Goal: Task Accomplishment & Management: Manage account settings

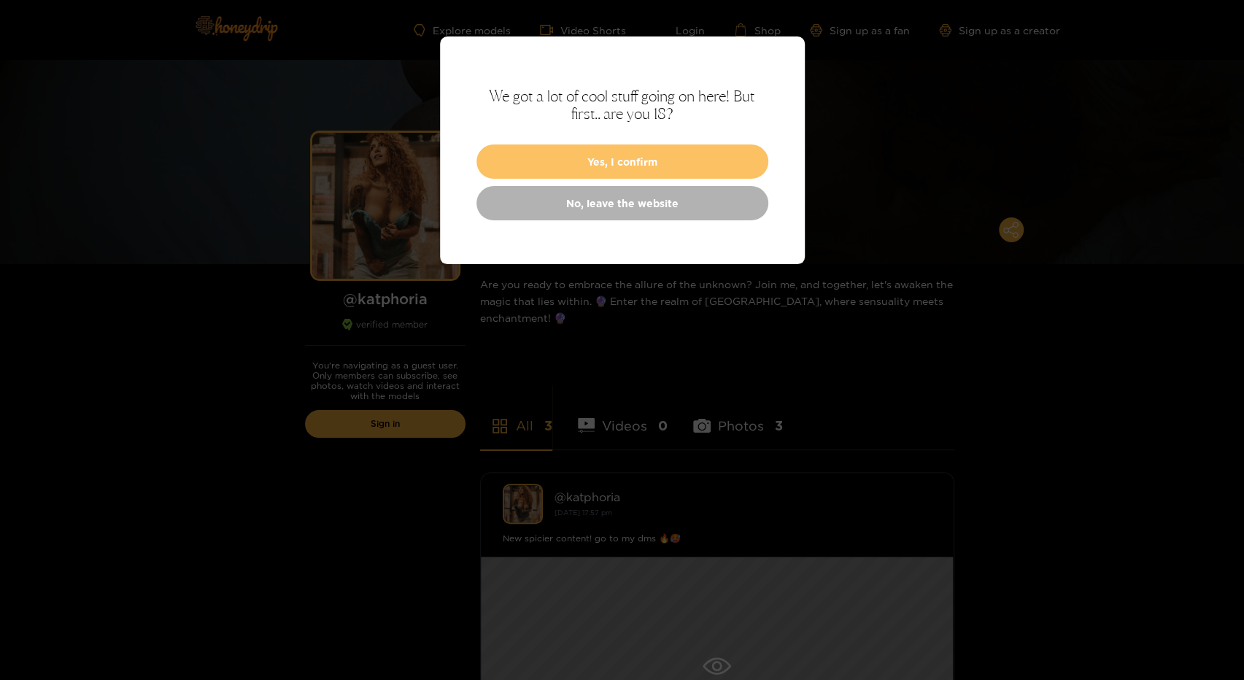
click at [538, 146] on button "Yes, I confirm" at bounding box center [622, 161] width 292 height 34
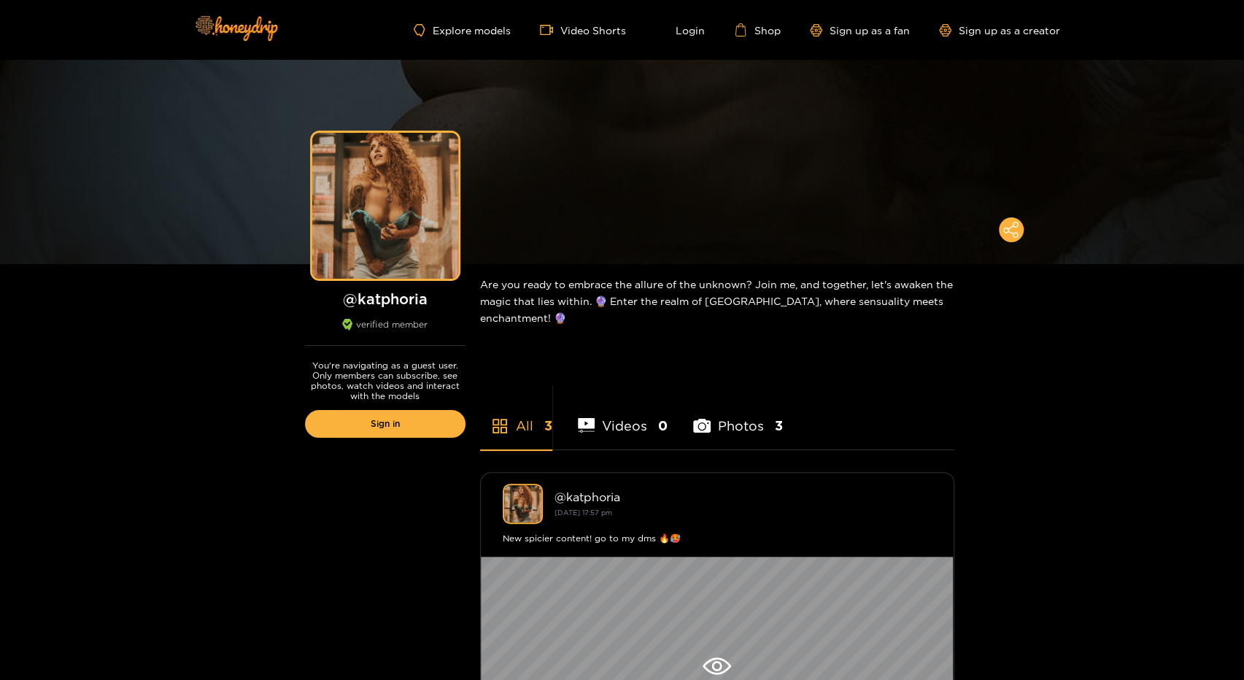
click at [686, 36] on div "Explore models Video Shorts Login Shop Sign up as a fan Sign up as a creator" at bounding box center [622, 30] width 875 height 60
click at [691, 31] on link "Login" at bounding box center [680, 29] width 50 height 13
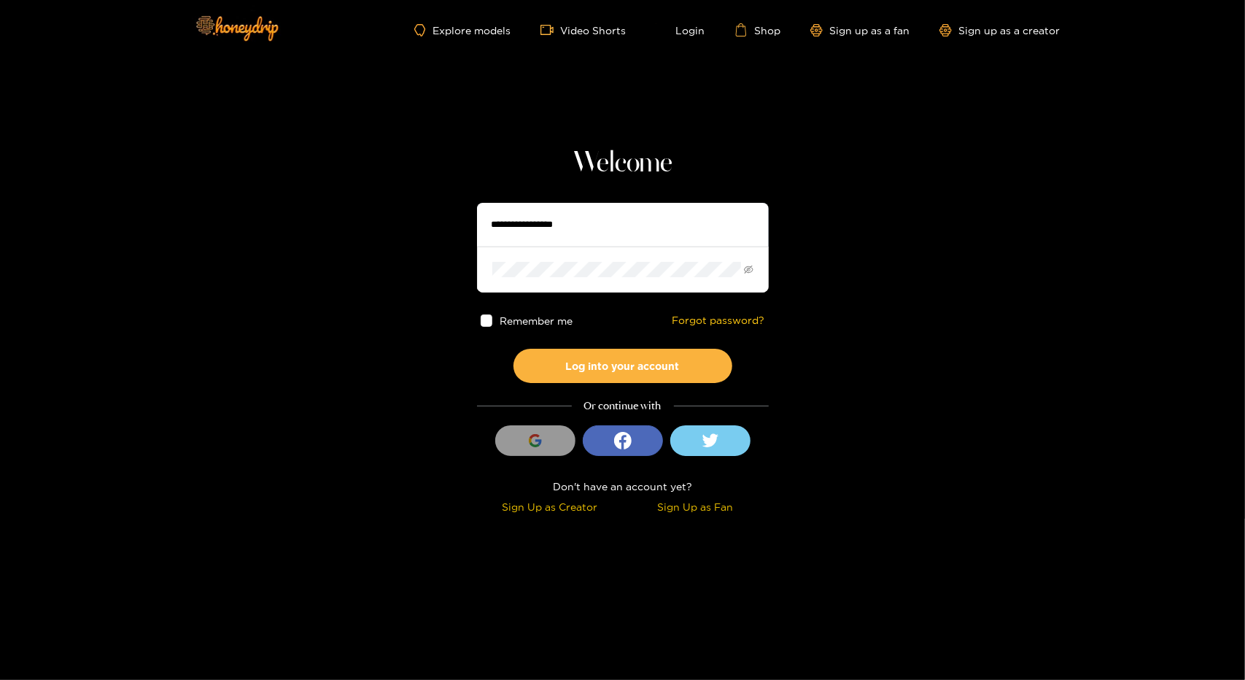
click at [530, 230] on input "text" at bounding box center [623, 225] width 292 height 44
type input "*"
type input "**********"
click at [514, 349] on button "Log into your account" at bounding box center [623, 366] width 219 height 34
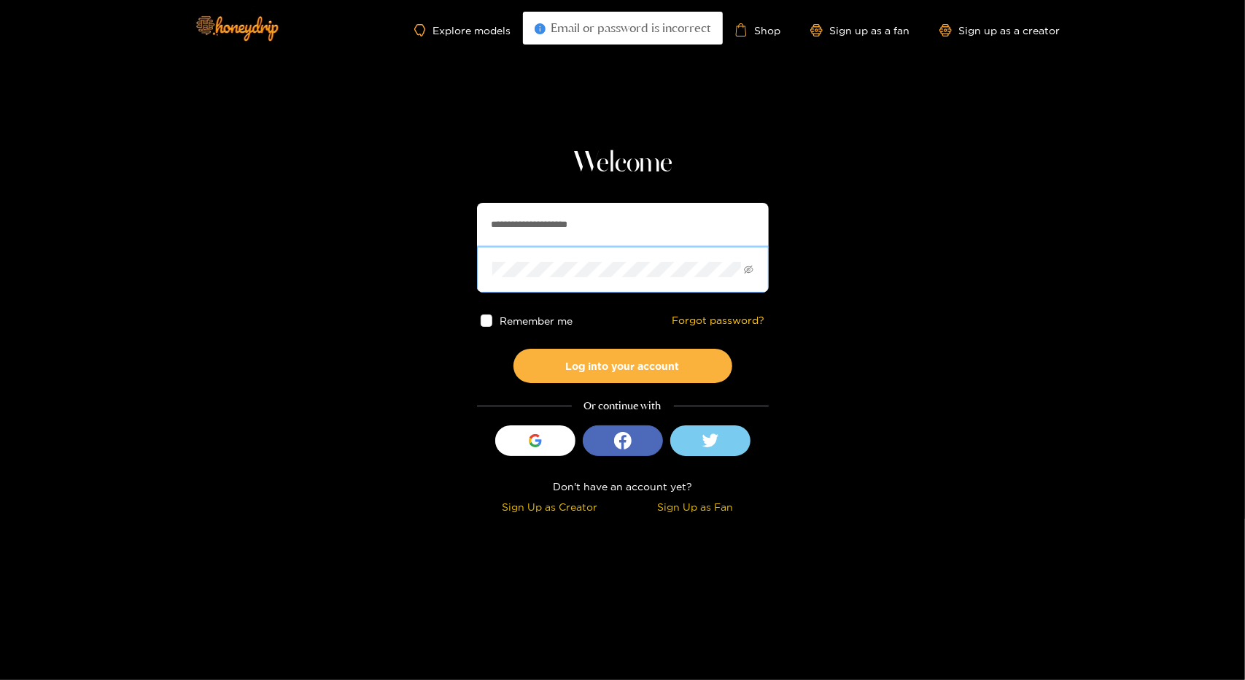
click at [514, 349] on button "Log into your account" at bounding box center [623, 366] width 219 height 34
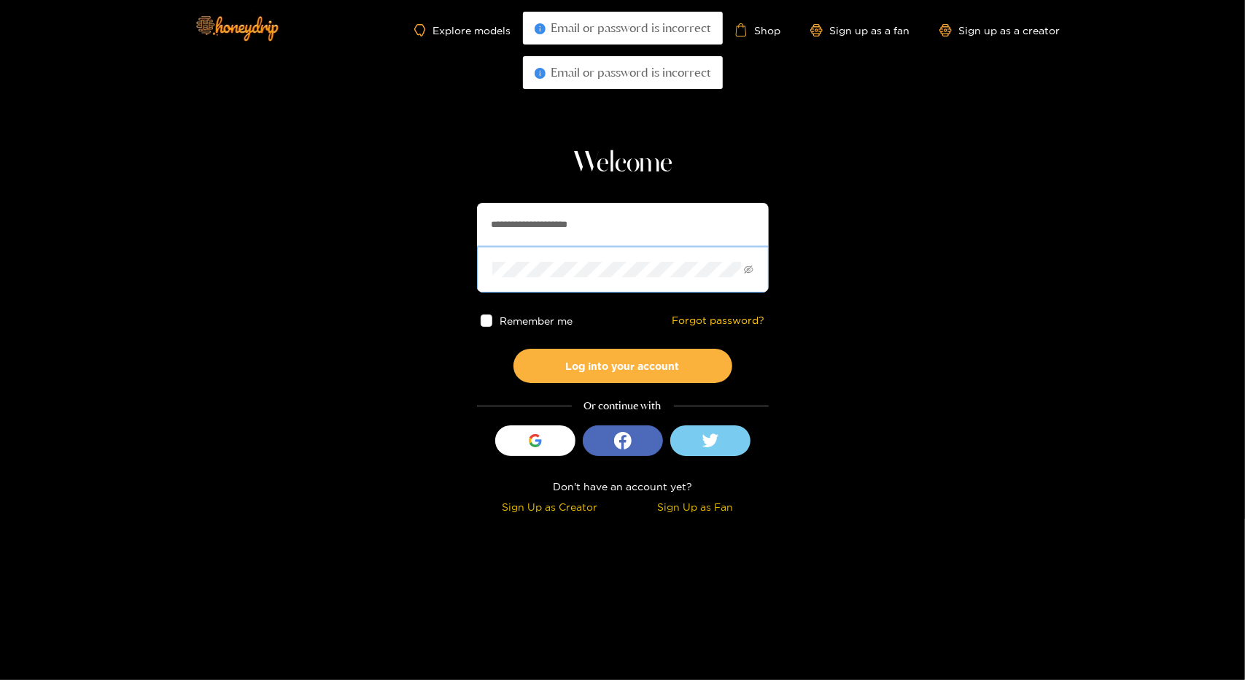
click at [514, 349] on button "Log into your account" at bounding box center [623, 366] width 219 height 34
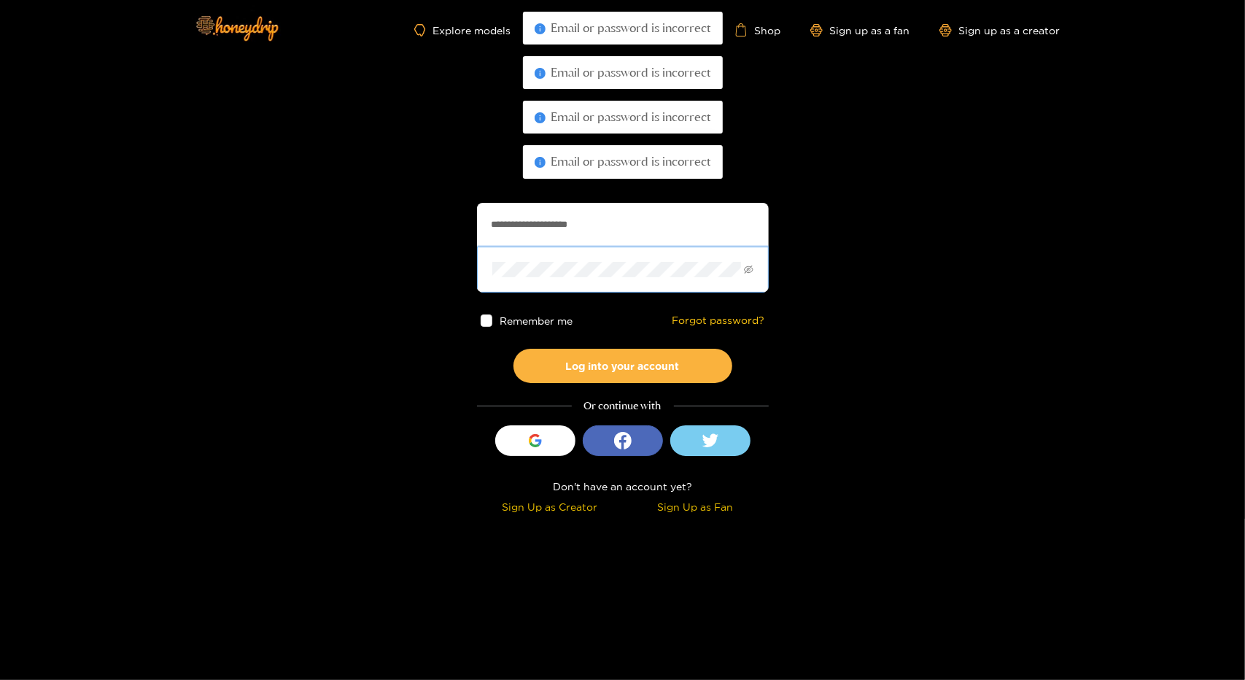
click at [514, 349] on button "Log into your account" at bounding box center [623, 366] width 219 height 34
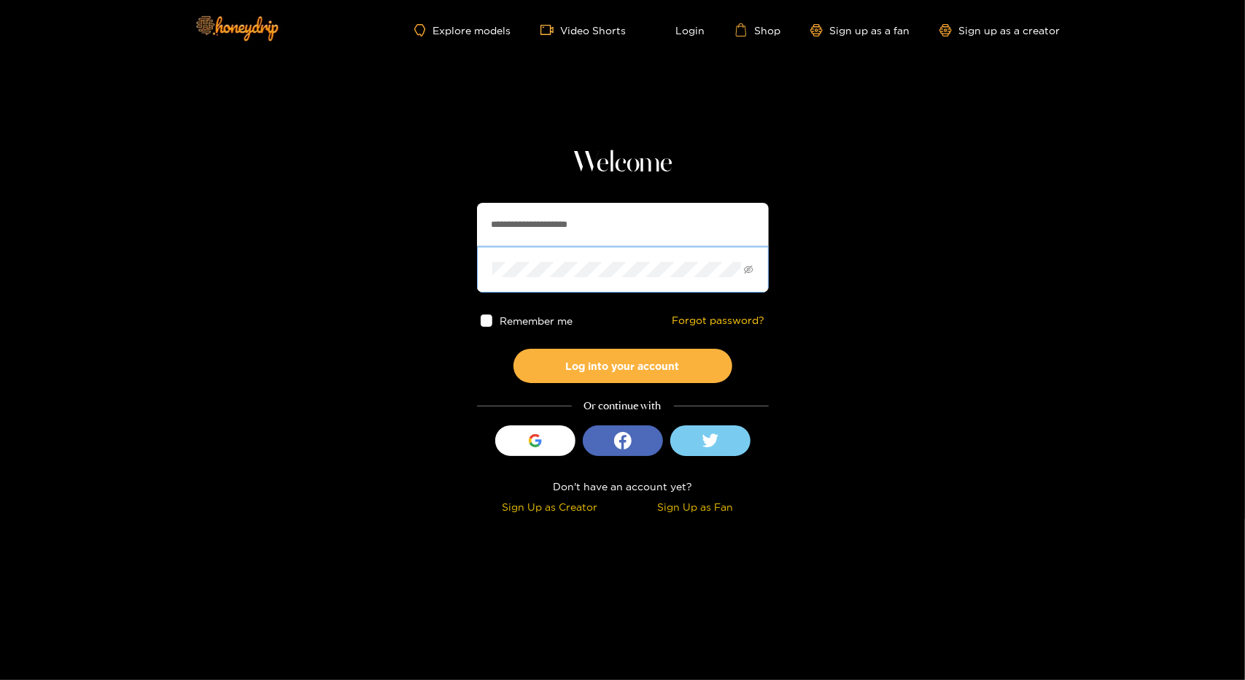
click at [514, 349] on button "Log into your account" at bounding box center [623, 366] width 219 height 34
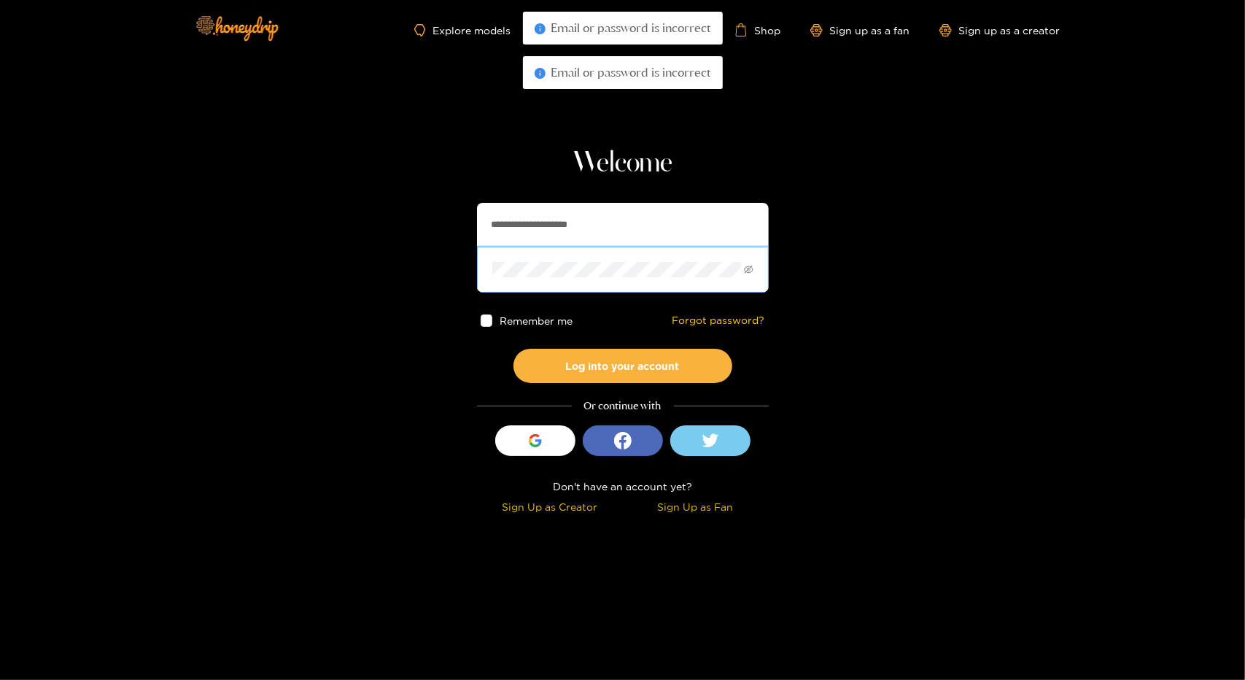
click at [514, 349] on button "Log into your account" at bounding box center [623, 366] width 219 height 34
